Goal: Task Accomplishment & Management: Use online tool/utility

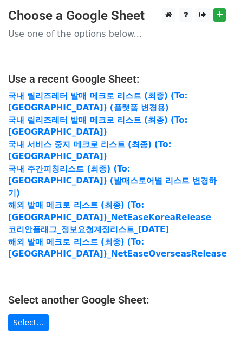
scroll to position [221, 0]
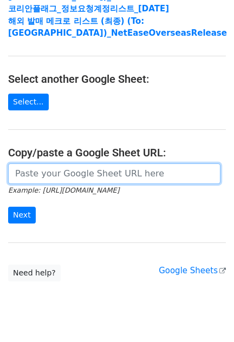
drag, startPoint x: 77, startPoint y: 150, endPoint x: 71, endPoint y: 154, distance: 7.1
click at [77, 164] on input "url" at bounding box center [114, 174] width 212 height 21
paste input "https://docs.google.com/spreadsheets/d/1ShyjhhxkXjmubqew4Z8Sx6ORa3F4X4ZMOET7bu4…"
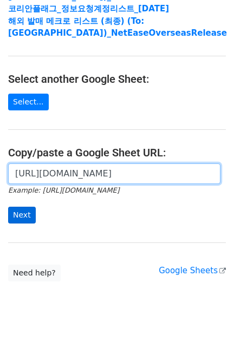
type input "https://docs.google.com/spreadsheets/d/1ShyjhhxkXjmubqew4Z8Sx6ORa3F4X4ZMOET7bu4…"
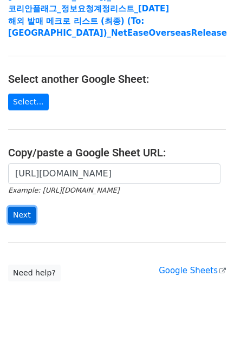
click at [26, 207] on input "Next" at bounding box center [22, 215] width 28 height 17
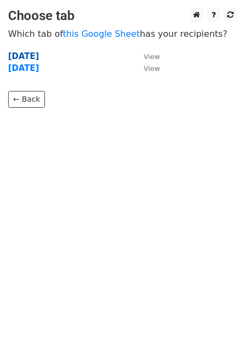
click at [39, 57] on strong "2025.08.18" at bounding box center [23, 56] width 31 height 10
click at [34, 55] on strong "2025.08.18" at bounding box center [23, 56] width 31 height 10
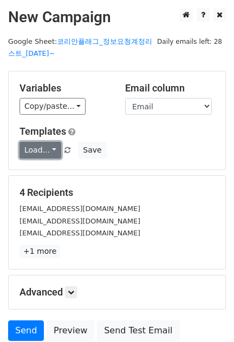
click at [35, 143] on link "Load..." at bounding box center [41, 150] width 42 height 17
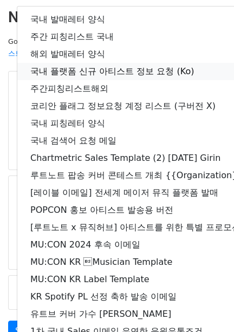
click at [89, 64] on link "국내 플랫폼 신규 아티스트 정보 요청 (Ko)" at bounding box center [191, 71] width 348 height 17
